Goal: Navigation & Orientation: Find specific page/section

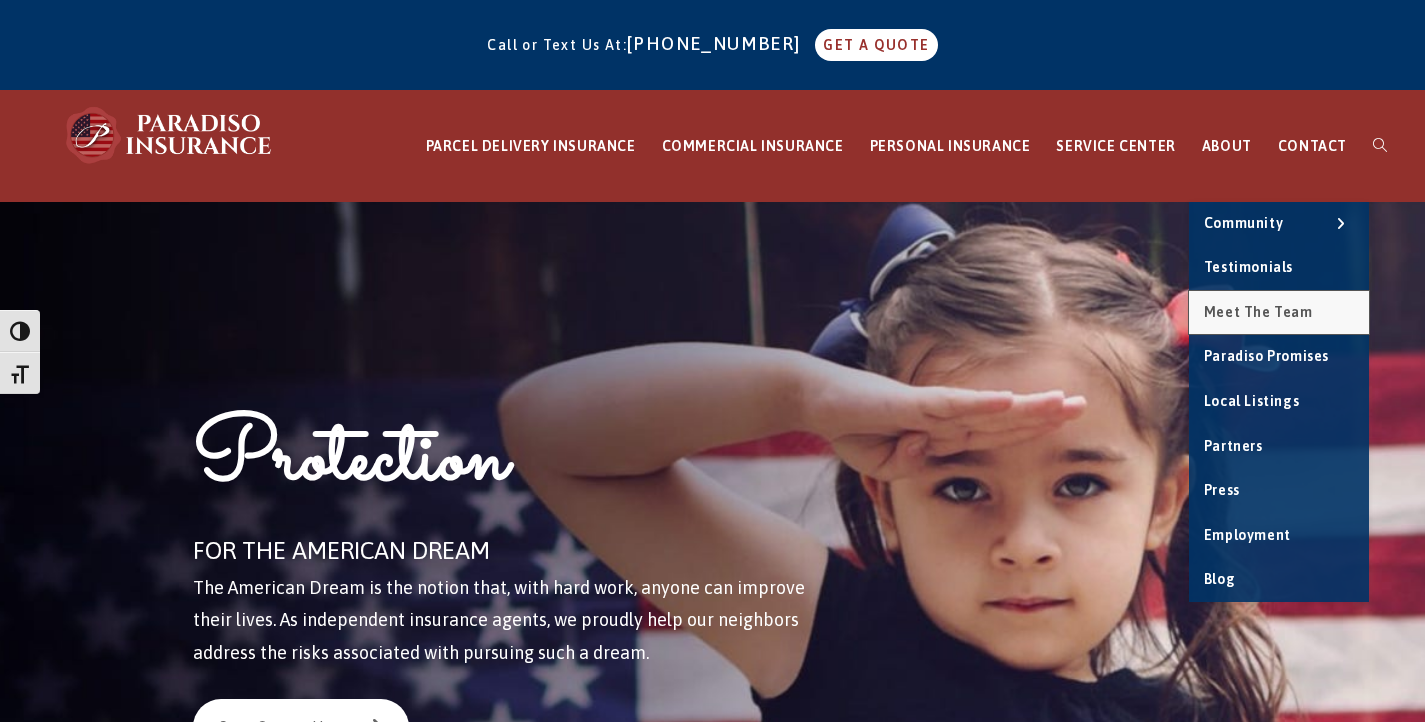
click at [1273, 304] on span "Meet the Team" at bounding box center [1258, 312] width 109 height 16
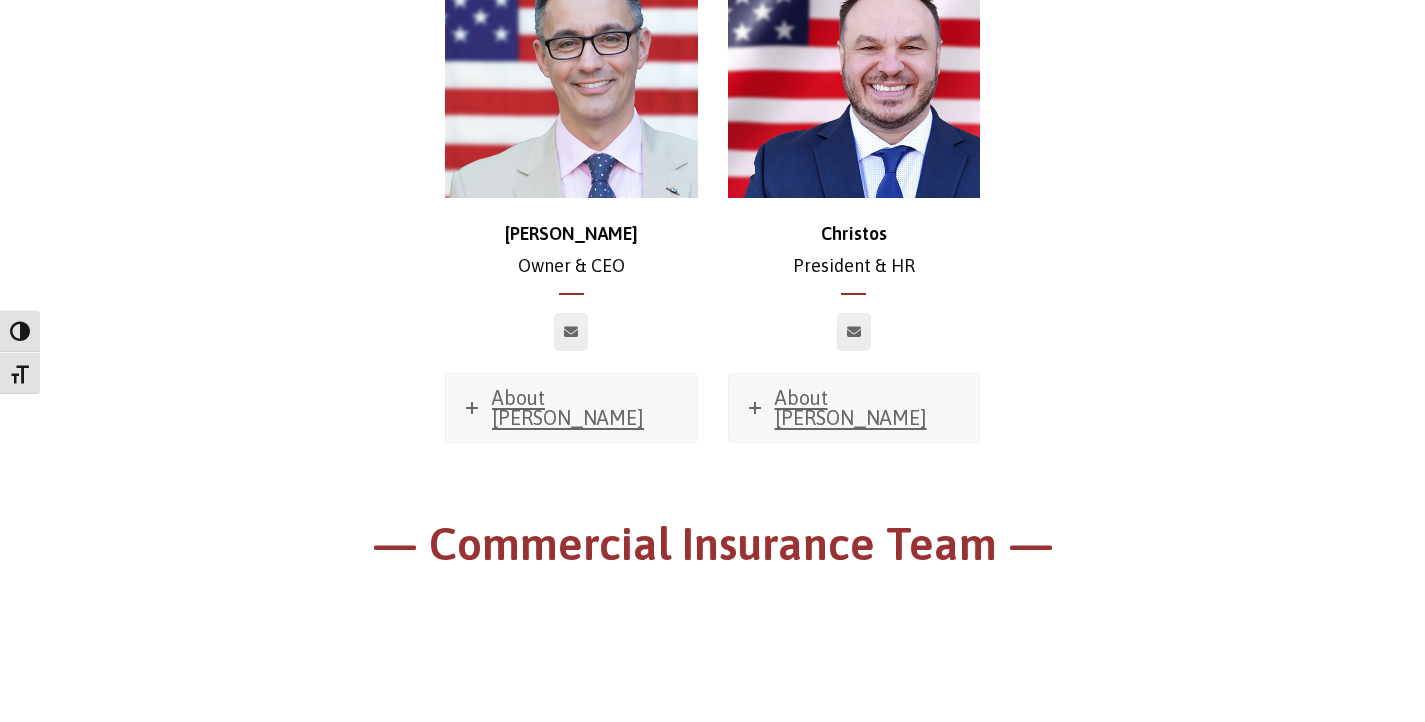
scroll to position [699, 0]
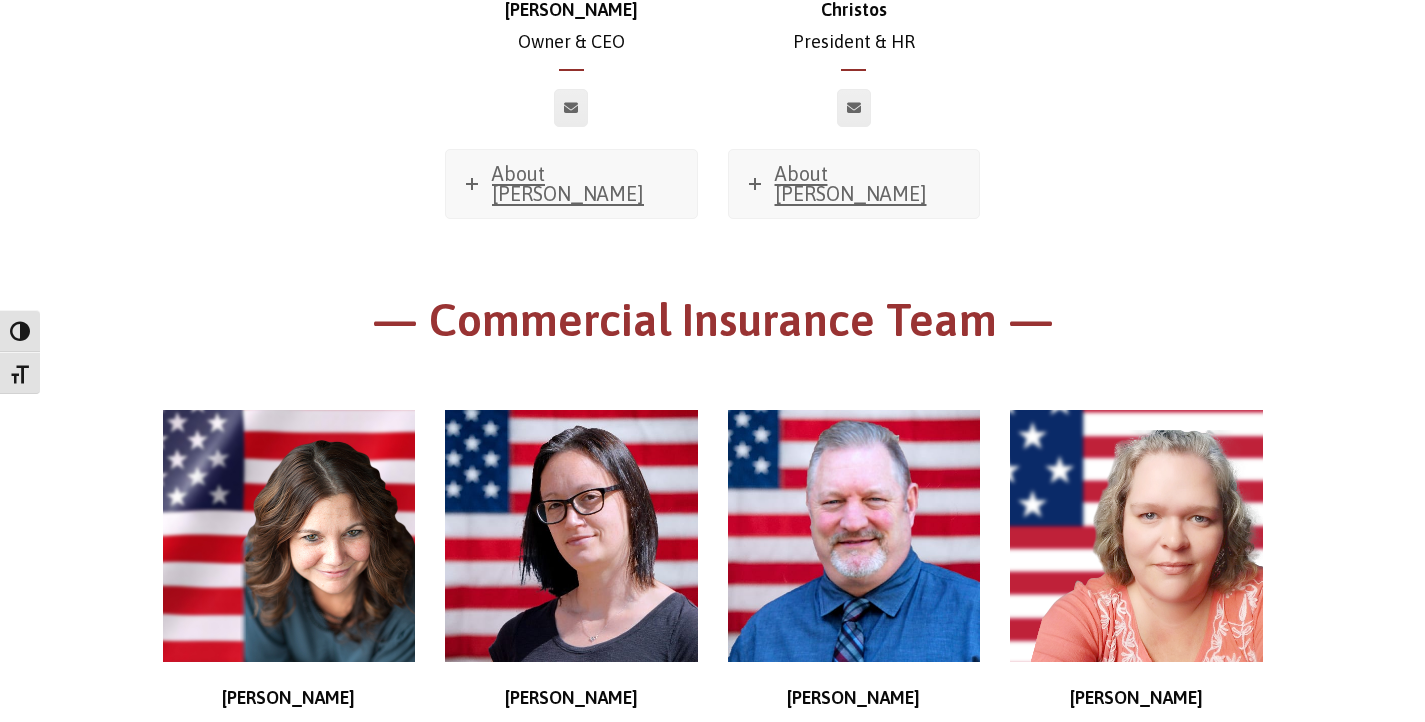
click at [1181, 196] on div "Chris Owner & CEO About Chris Favorite Movie? Sweet Home Alabama Favorite Music…" at bounding box center [713, 6] width 1130 height 570
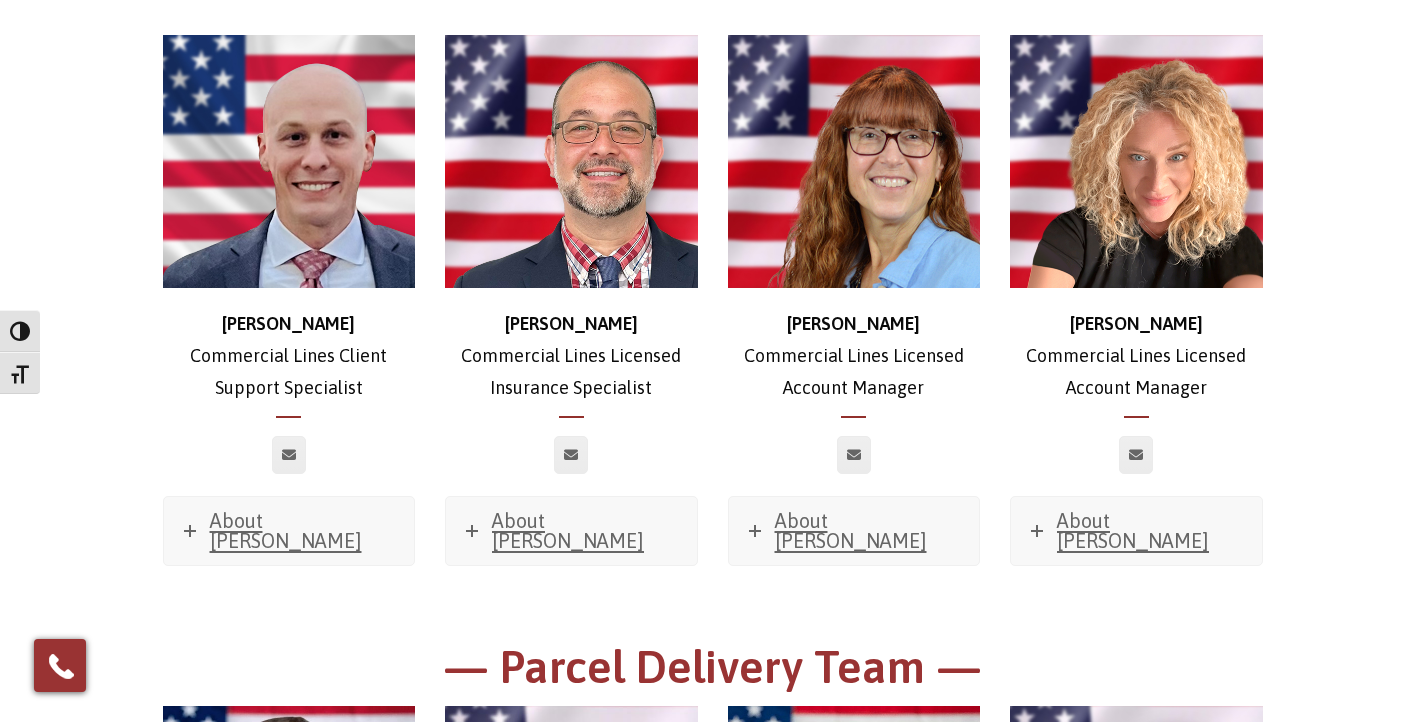
scroll to position [2443, 0]
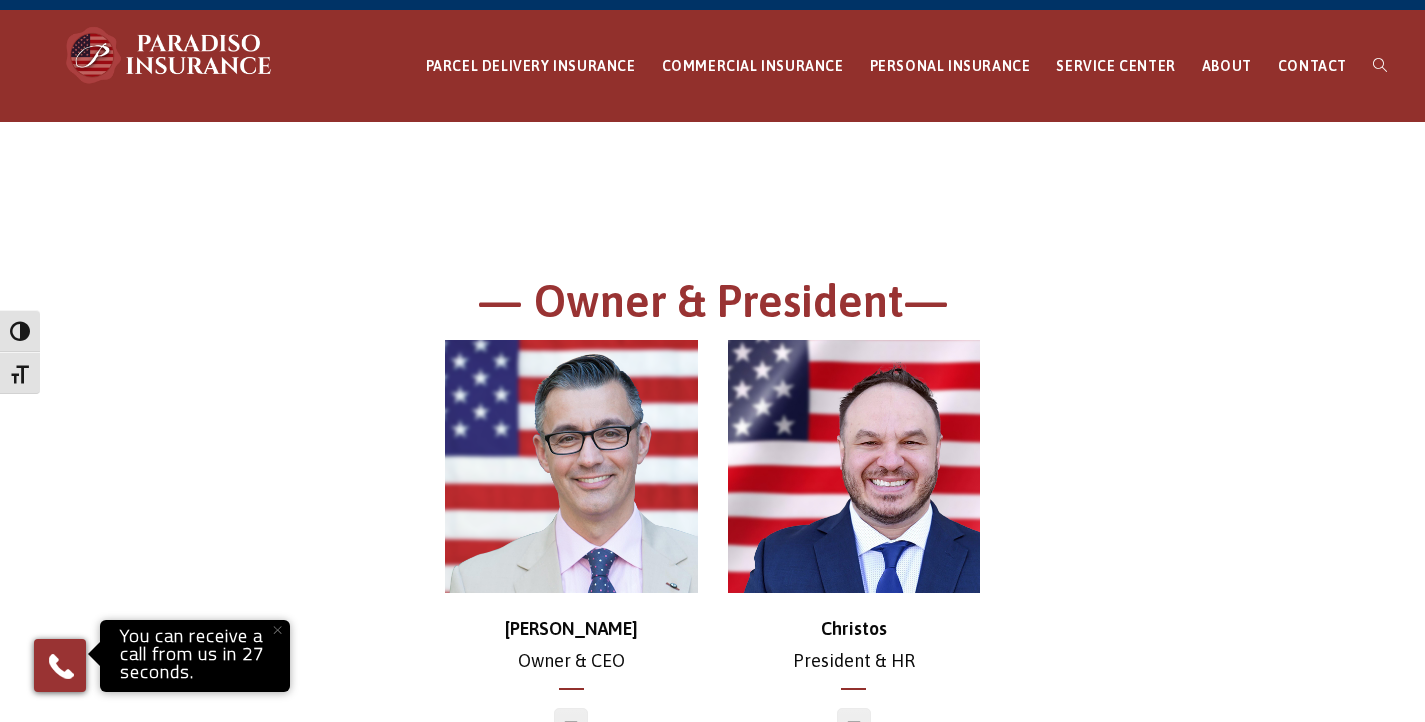
scroll to position [0, 0]
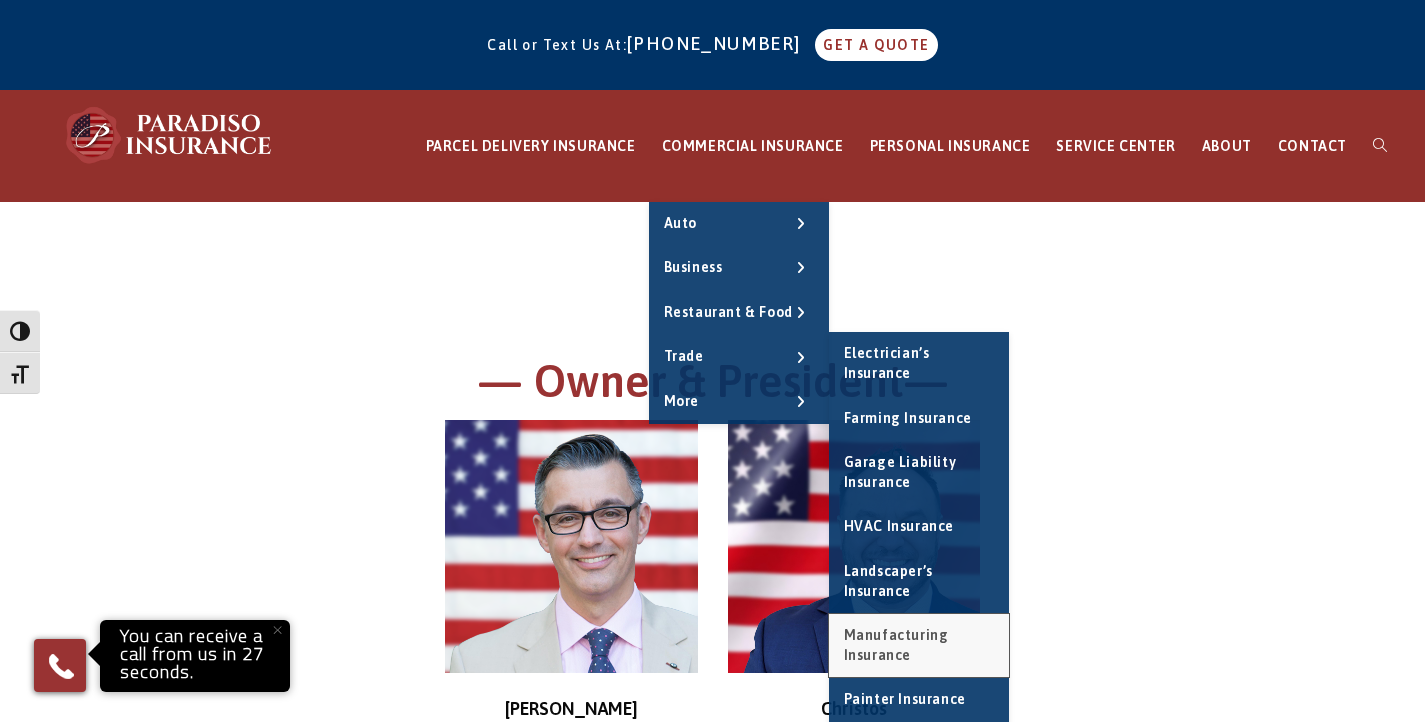
click at [949, 638] on span "Manufacturing Insurance" at bounding box center [896, 645] width 105 height 36
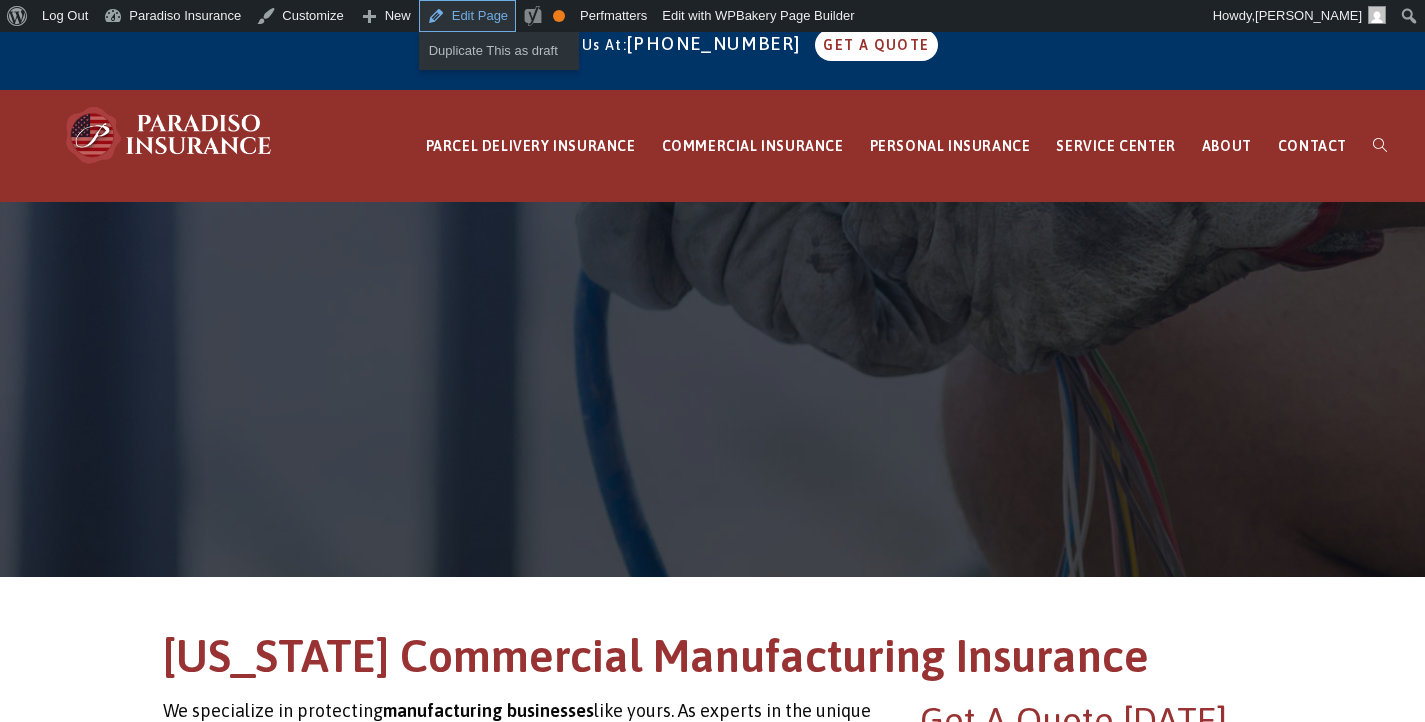
click at [457, 24] on link "Edit Page" at bounding box center [467, 16] width 97 height 32
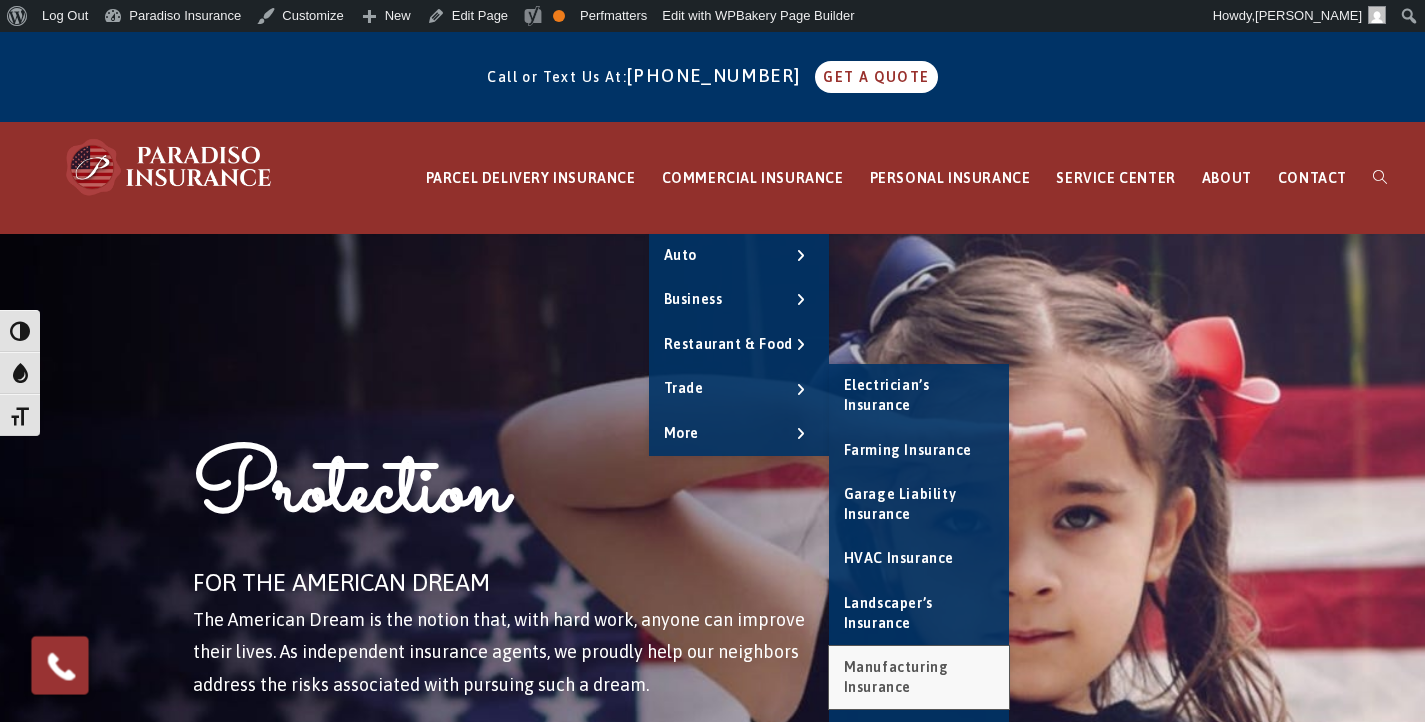
click at [916, 660] on span "Manufacturing Insurance" at bounding box center [896, 677] width 105 height 36
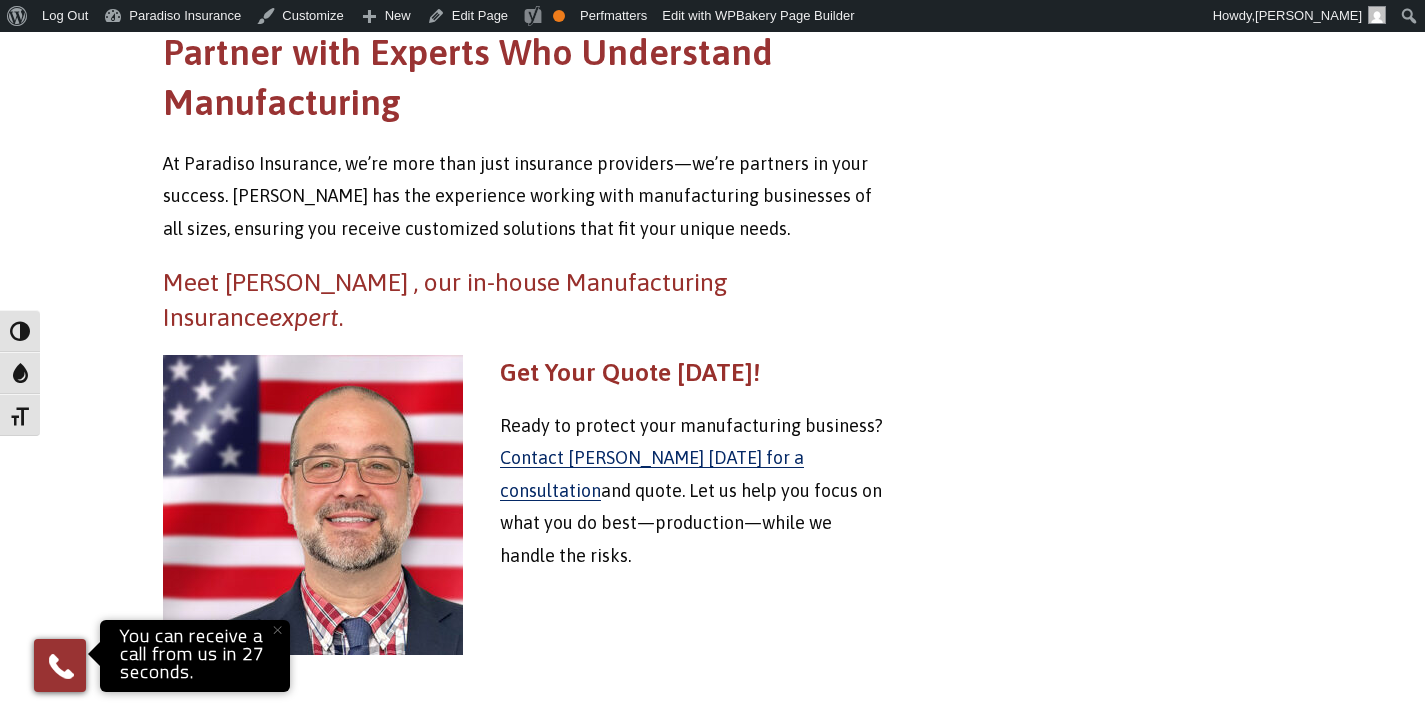
scroll to position [1992, 0]
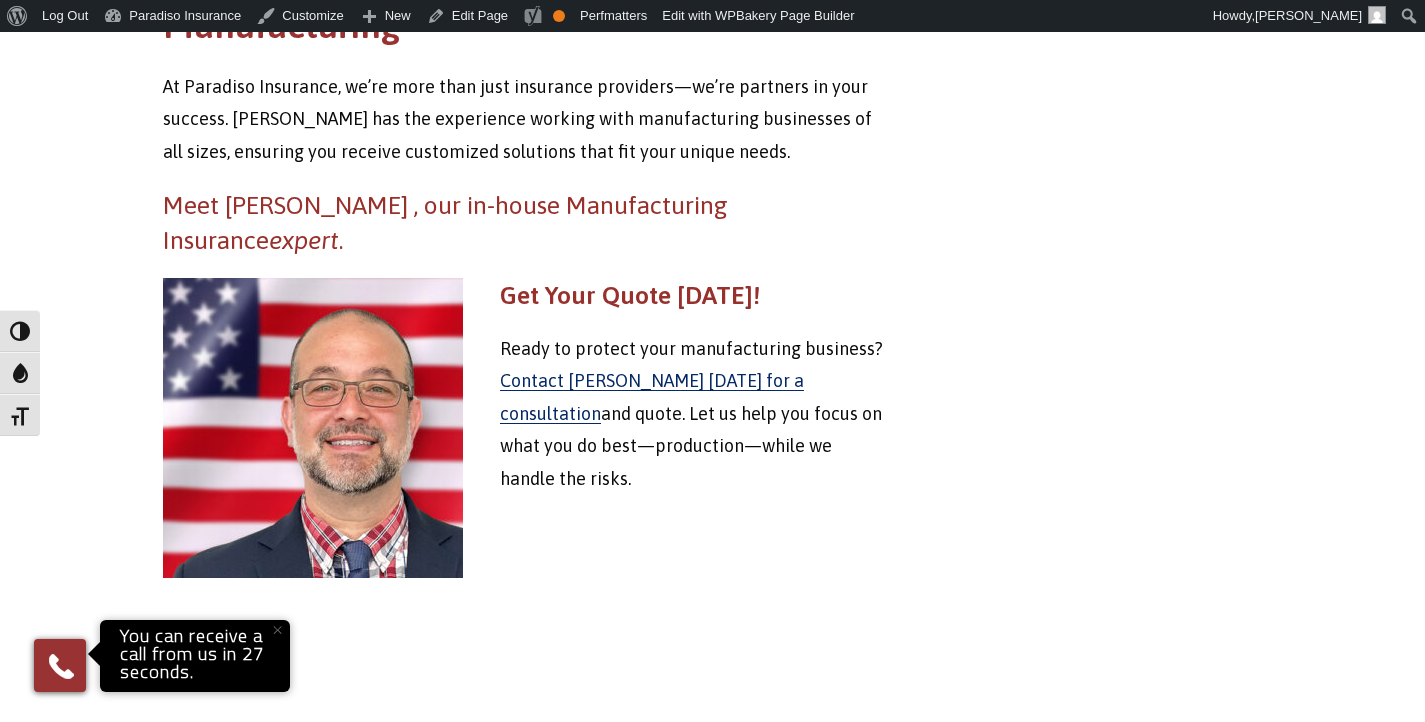
click at [268, 632] on button "×" at bounding box center [277, 630] width 44 height 44
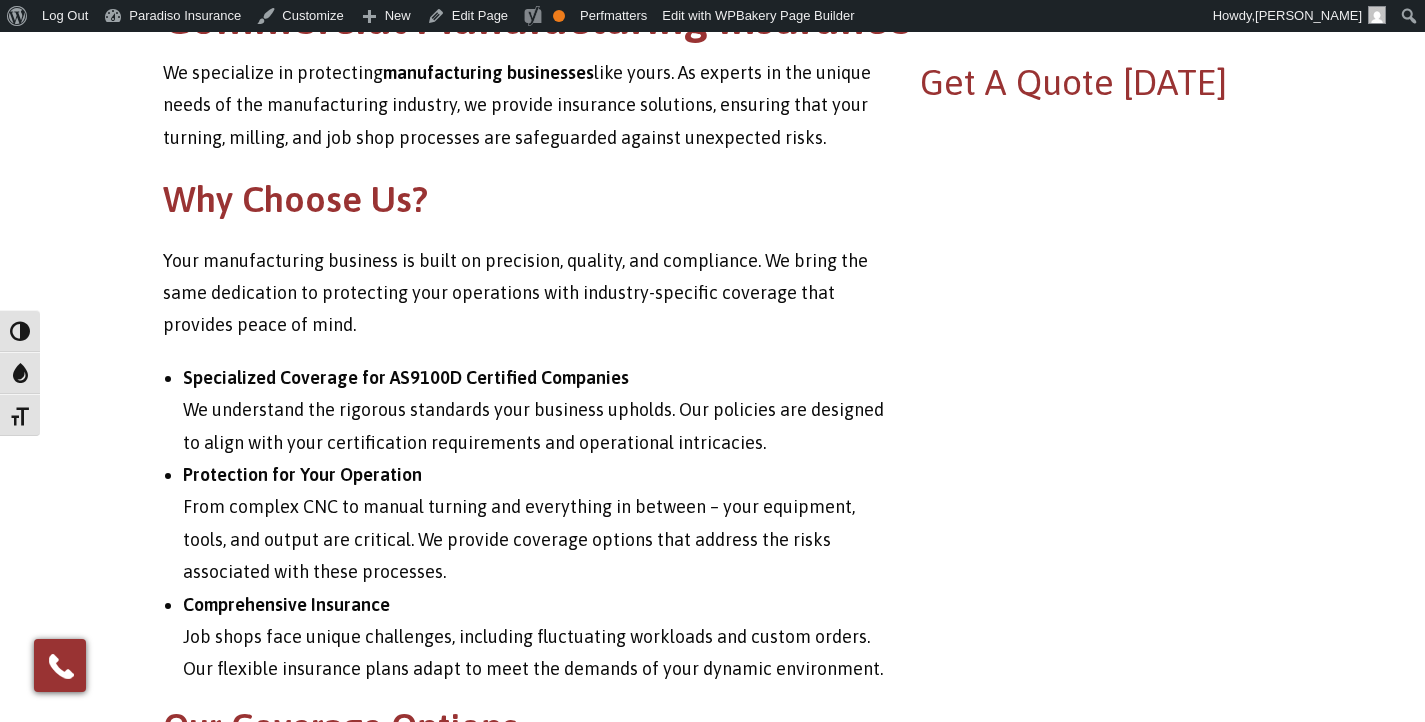
scroll to position [521, 0]
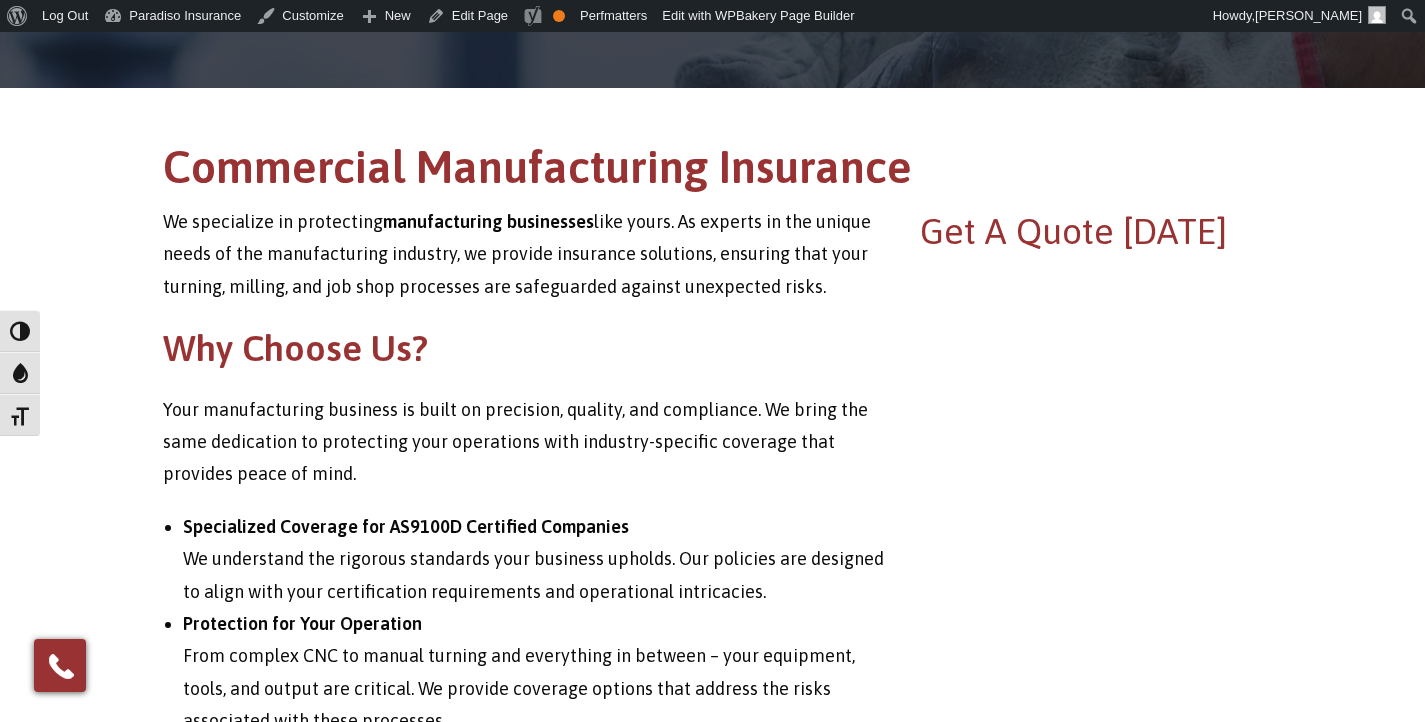
click at [629, 344] on h2 "Why Choose Us?" at bounding box center [524, 348] width 723 height 50
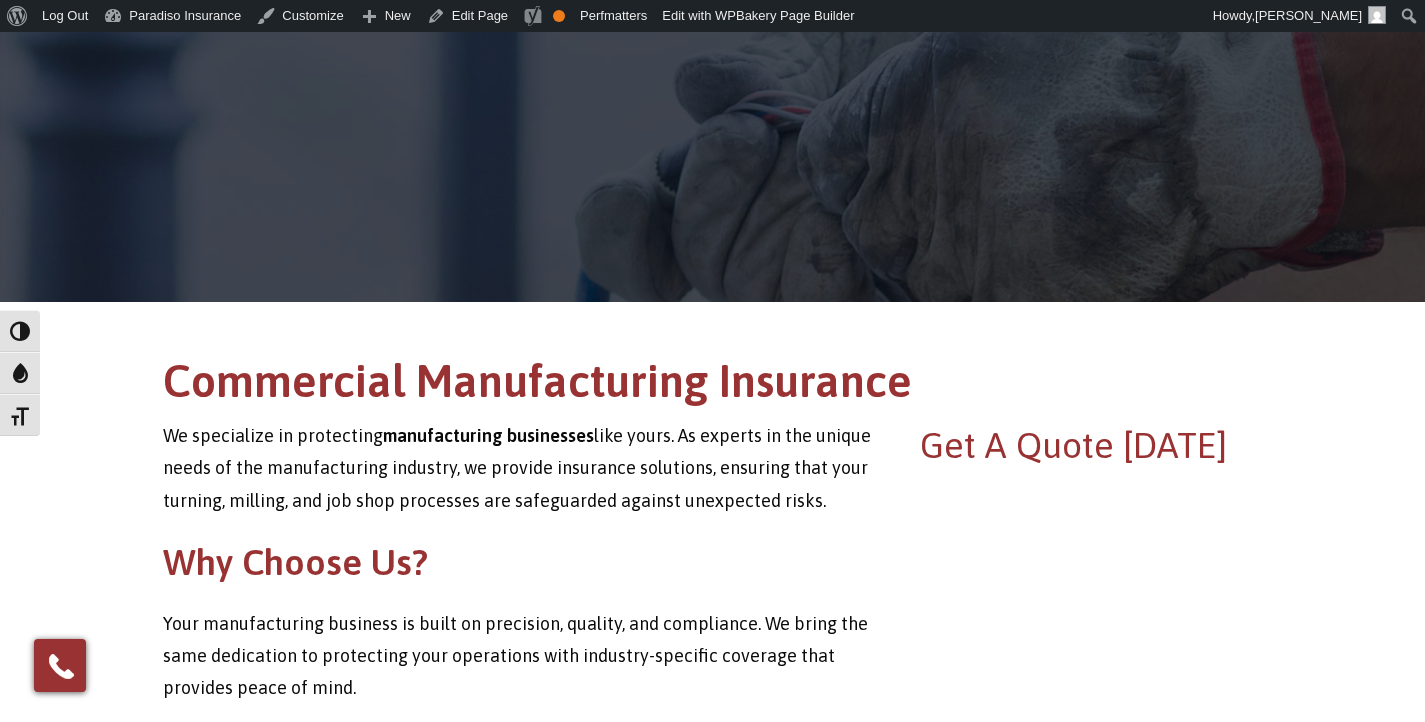
scroll to position [30, 0]
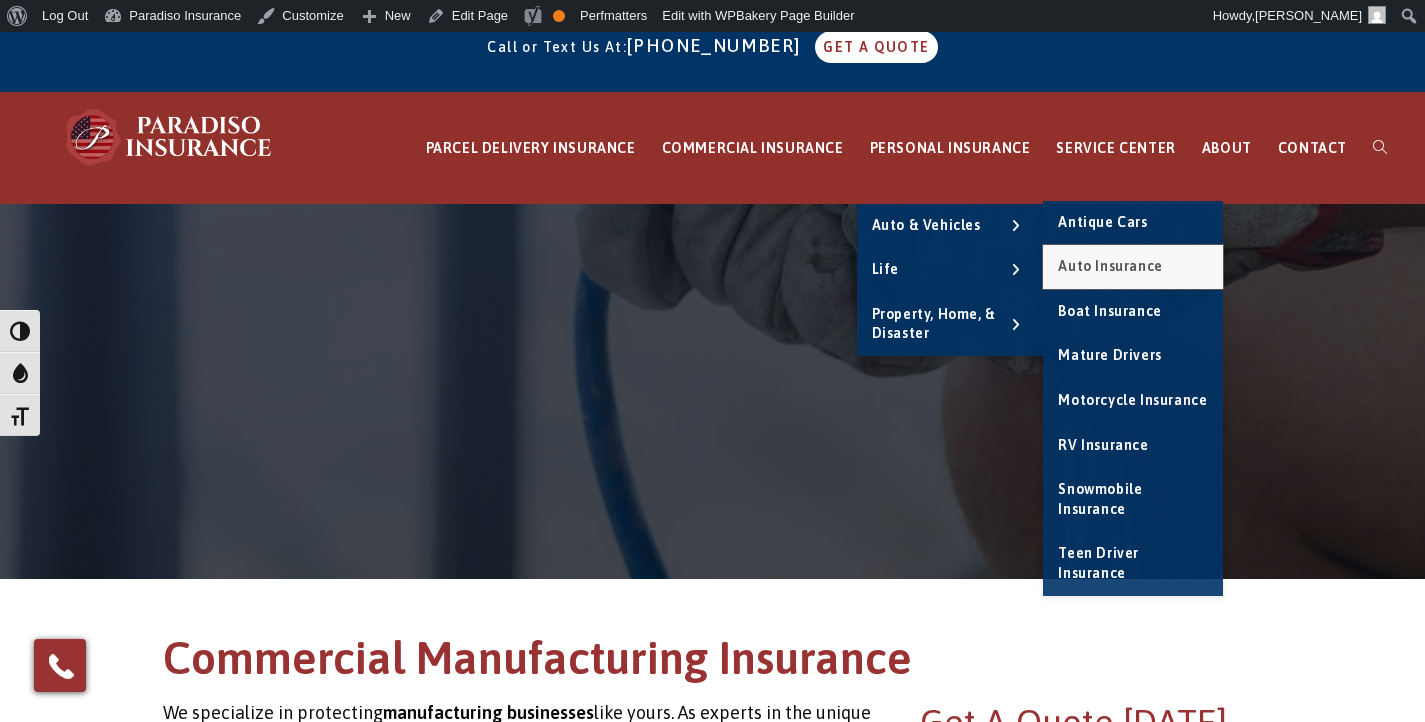
click at [1124, 264] on span "Auto Insurance" at bounding box center [1110, 266] width 104 height 16
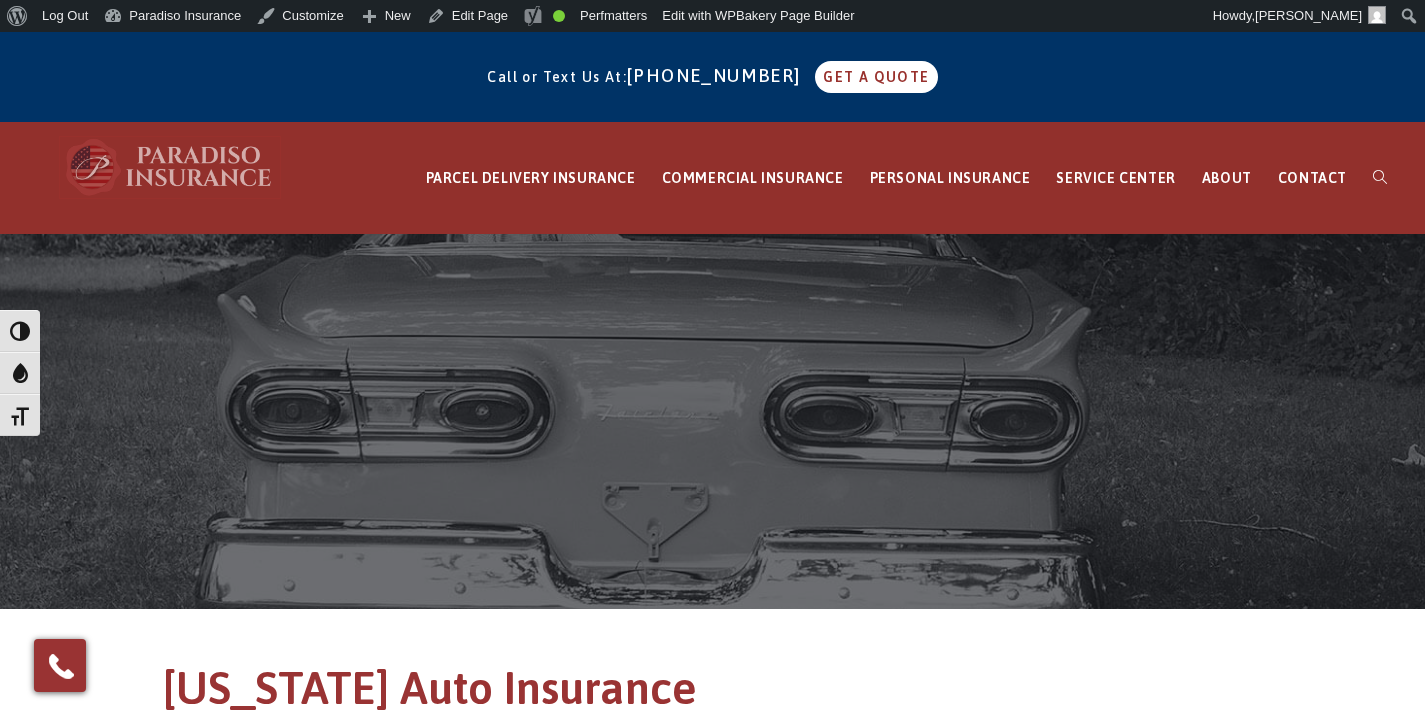
click at [179, 168] on img at bounding box center [170, 167] width 220 height 60
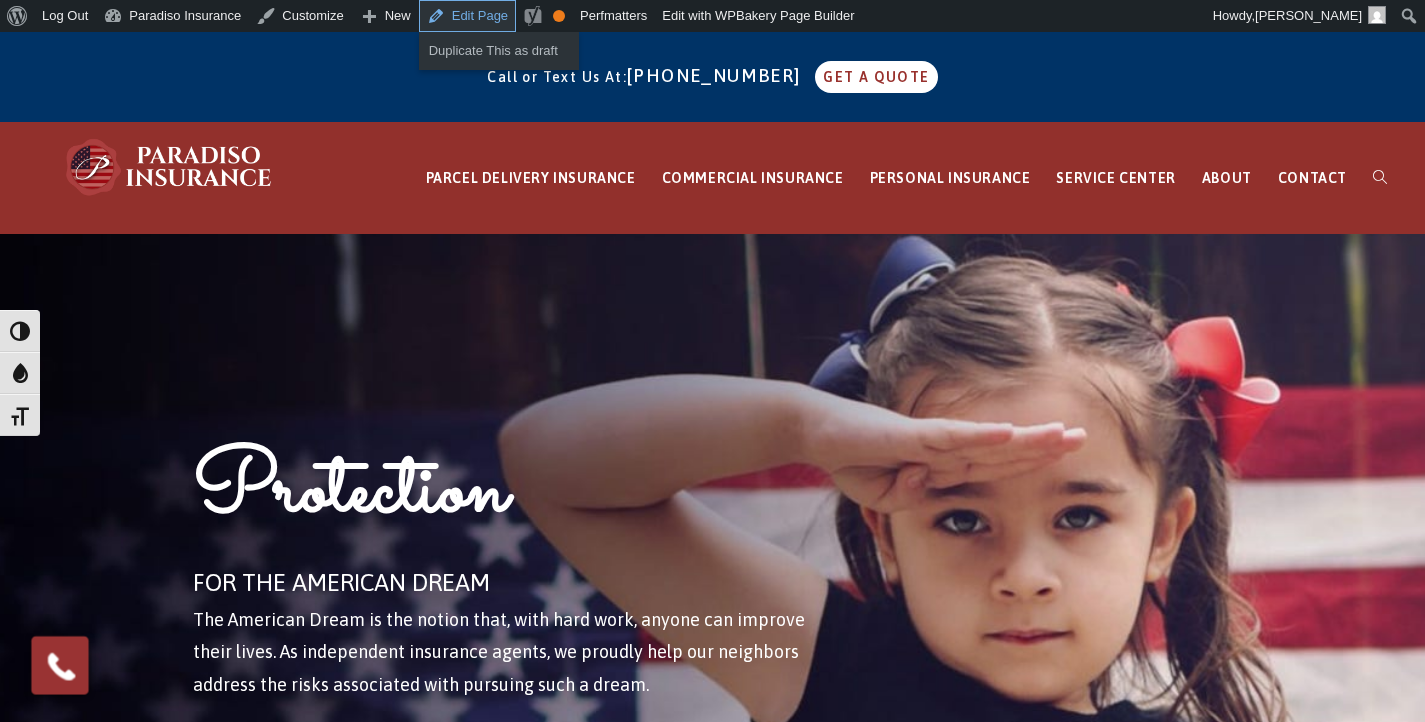
click link "Edit Page"
